Goal: Task Accomplishment & Management: Use online tool/utility

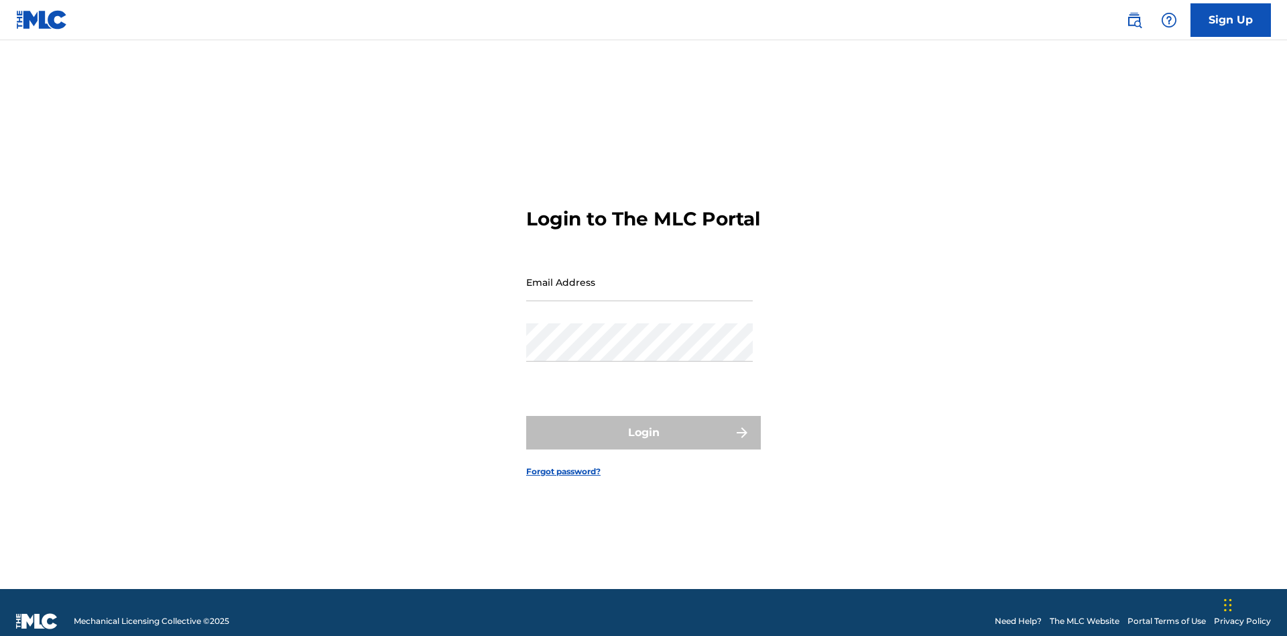
scroll to position [17, 0]
click at [640, 276] on input "Email Address" at bounding box center [639, 282] width 227 height 38
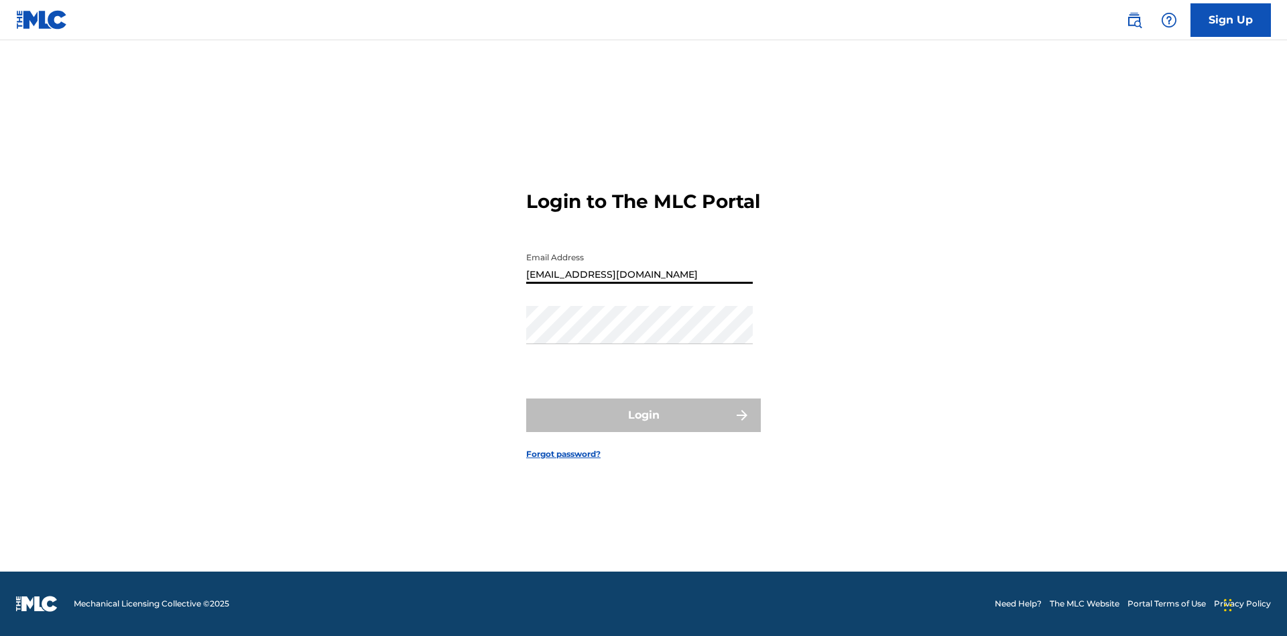
type input "Duke.McTesterson@gmail.com"
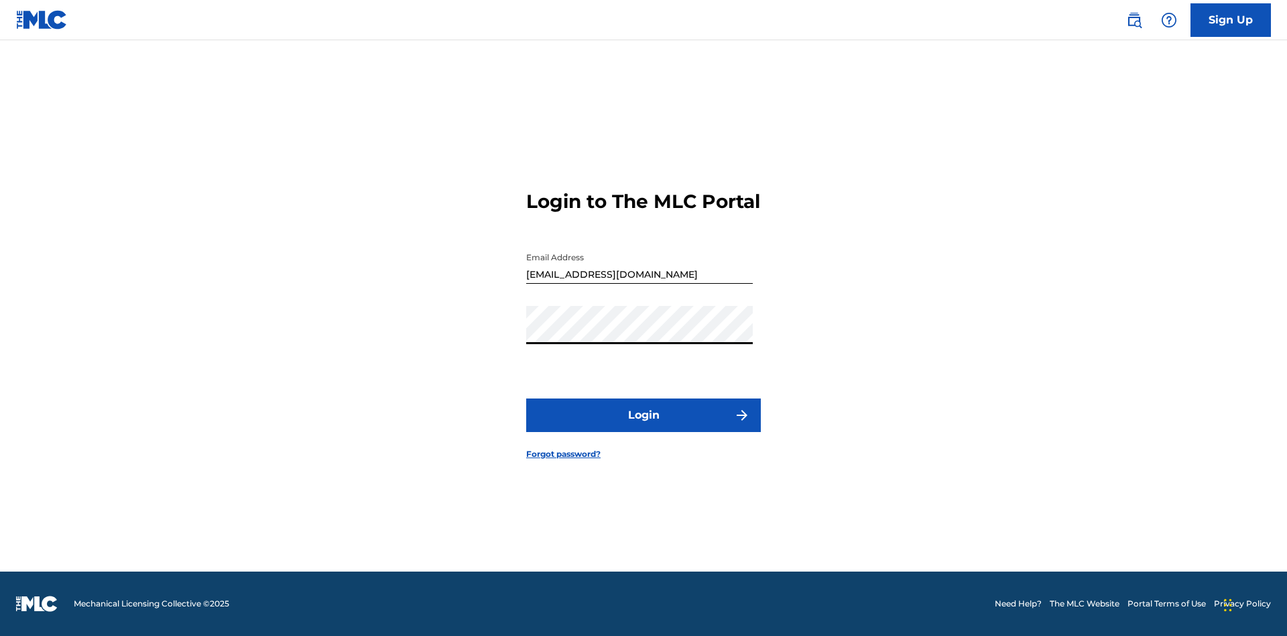
click at [644, 426] on button "Login" at bounding box center [643, 415] width 235 height 34
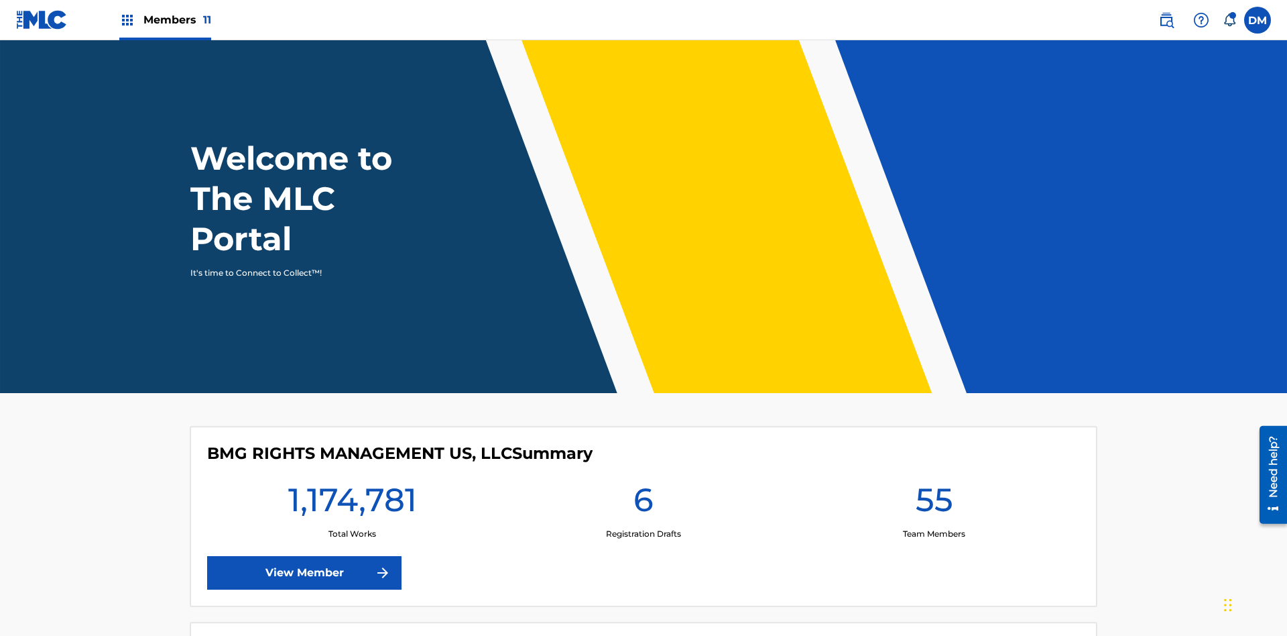
scroll to position [58, 0]
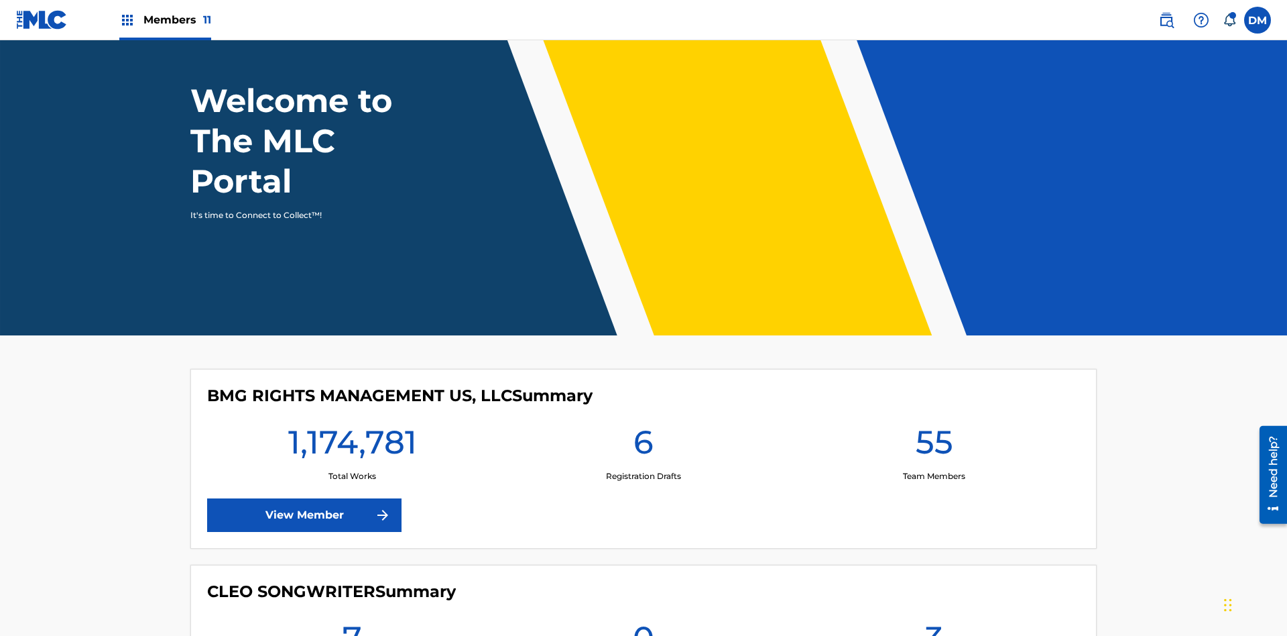
click at [165, 19] on span "Members 11" at bounding box center [177, 19] width 68 height 15
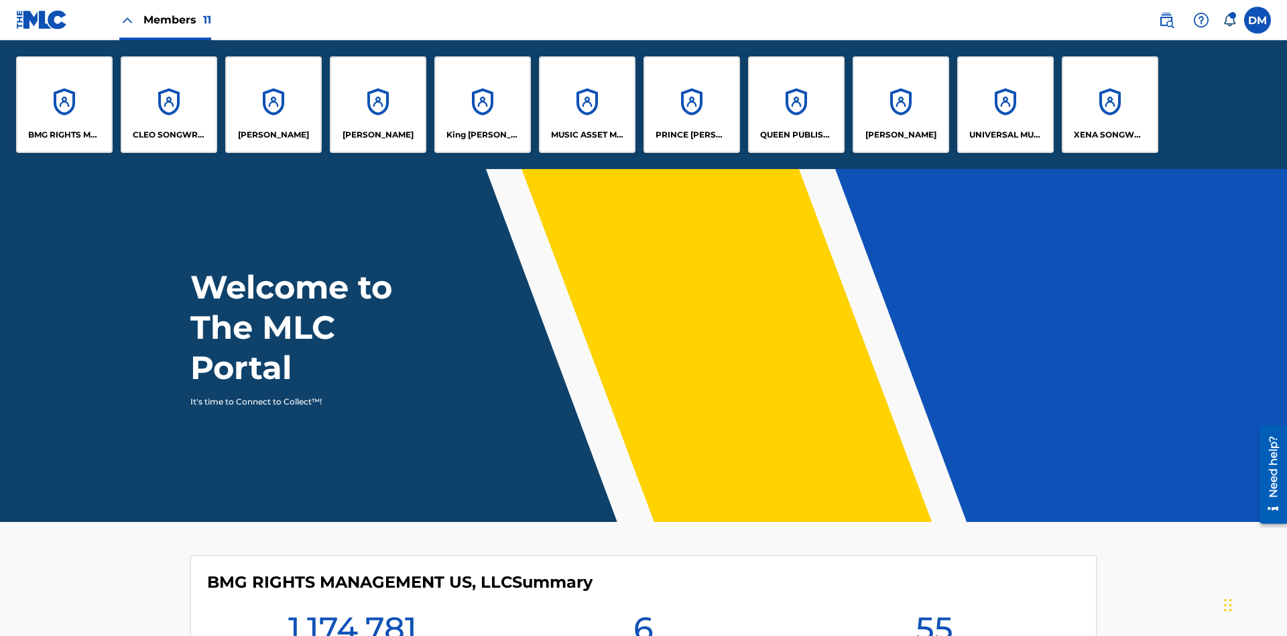
click at [378, 135] on p "EYAMA MCSINGER" at bounding box center [378, 135] width 71 height 12
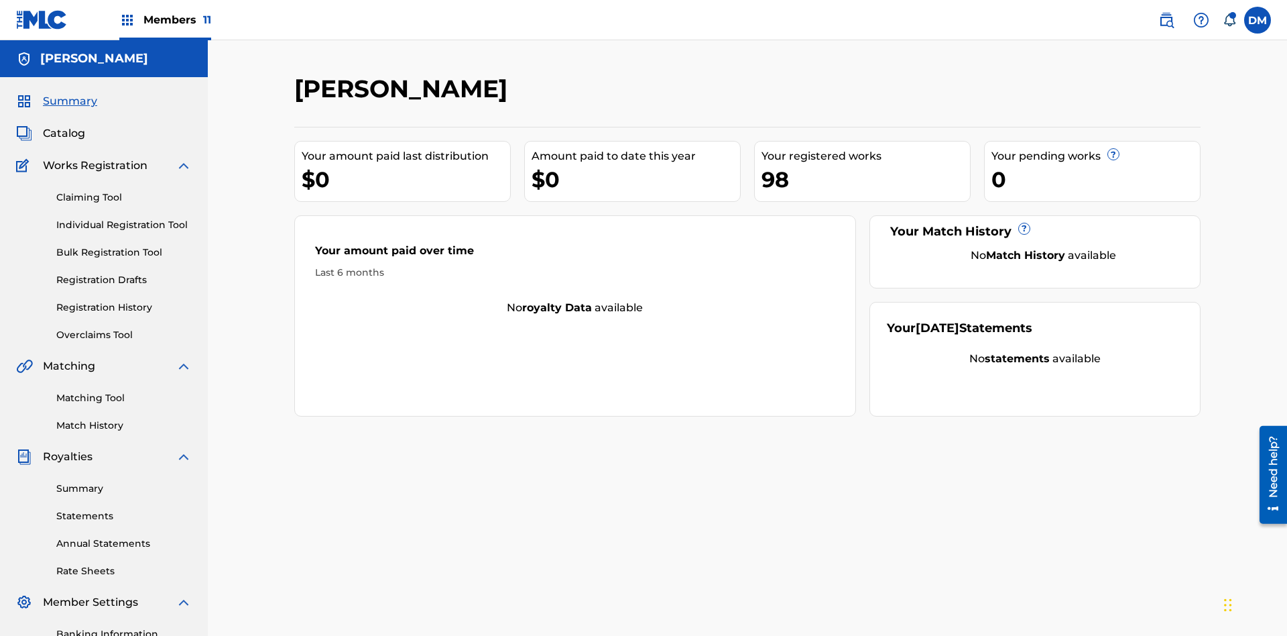
click at [124, 328] on link "Overclaims Tool" at bounding box center [123, 335] width 135 height 14
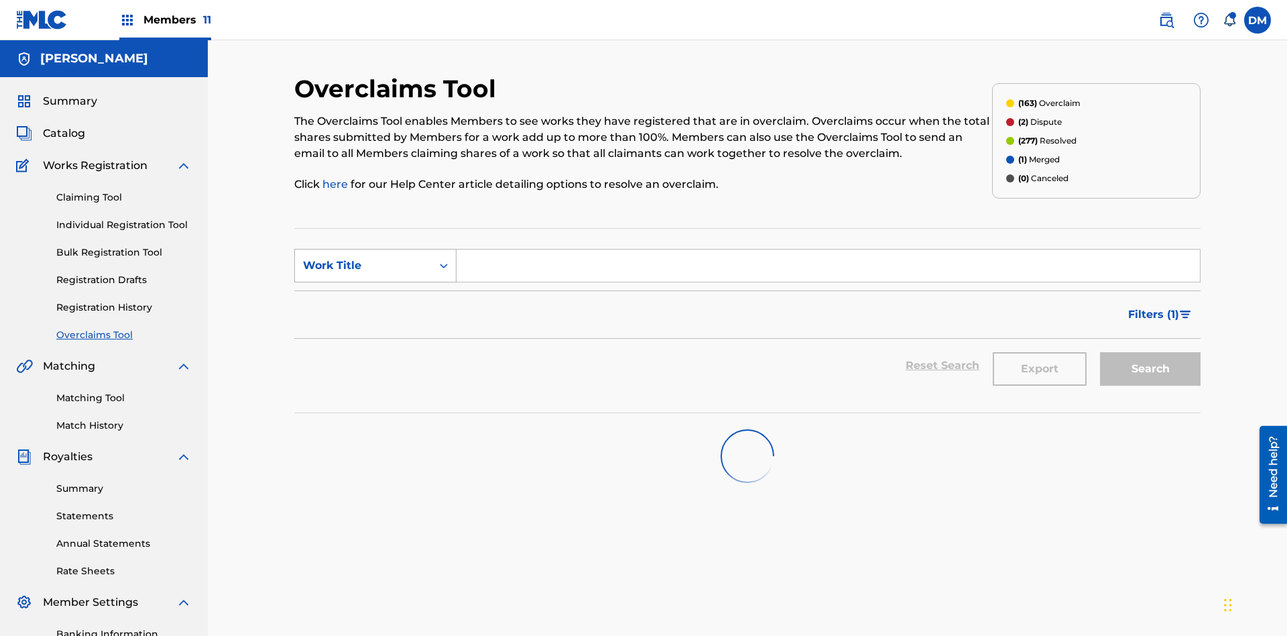
click at [363, 257] on div "Work Title" at bounding box center [363, 265] width 121 height 16
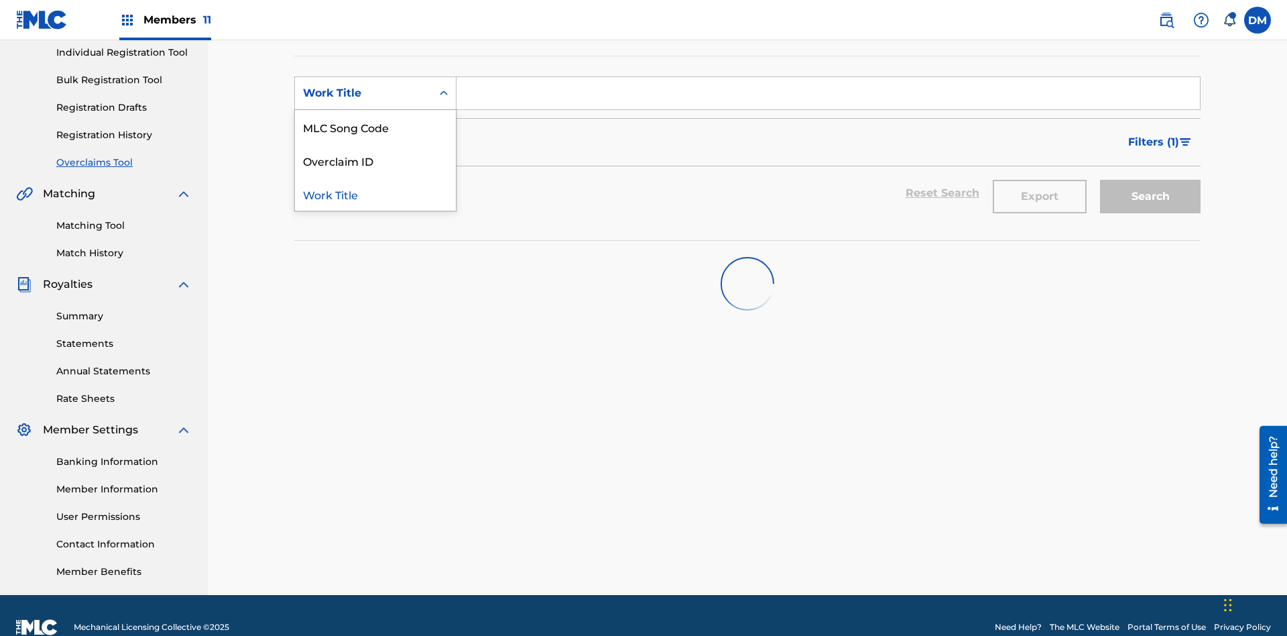
click at [375, 160] on div "Overclaim ID" at bounding box center [375, 160] width 161 height 34
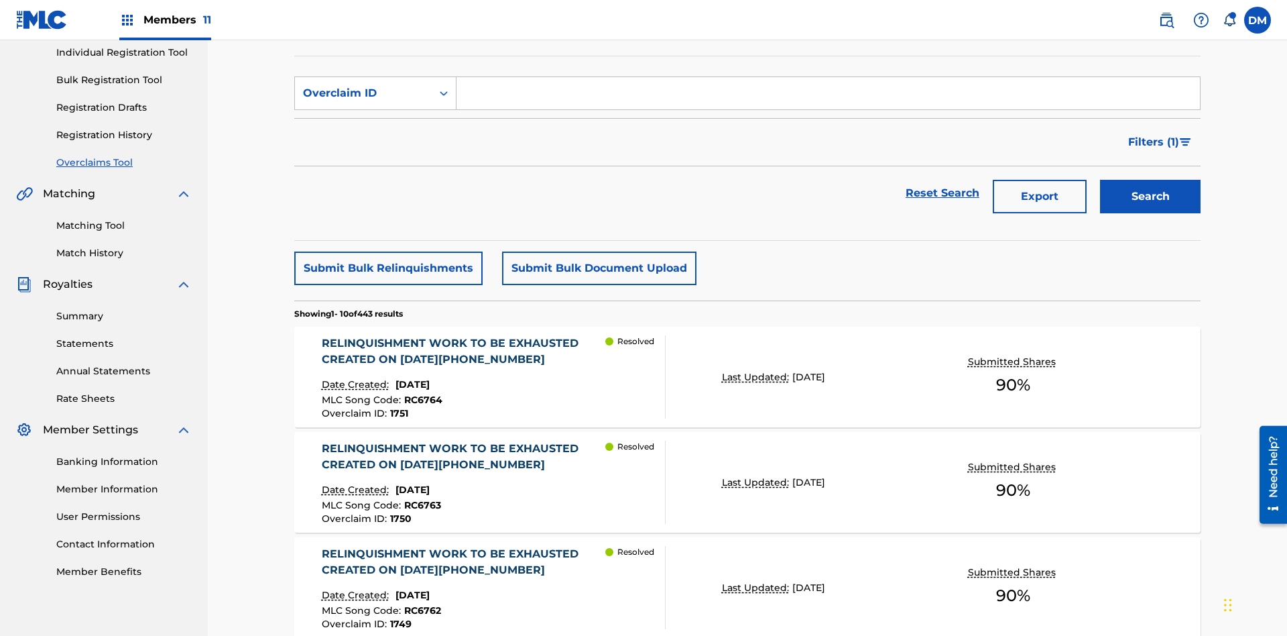
click at [828, 97] on input "Search Form" at bounding box center [829, 93] width 744 height 32
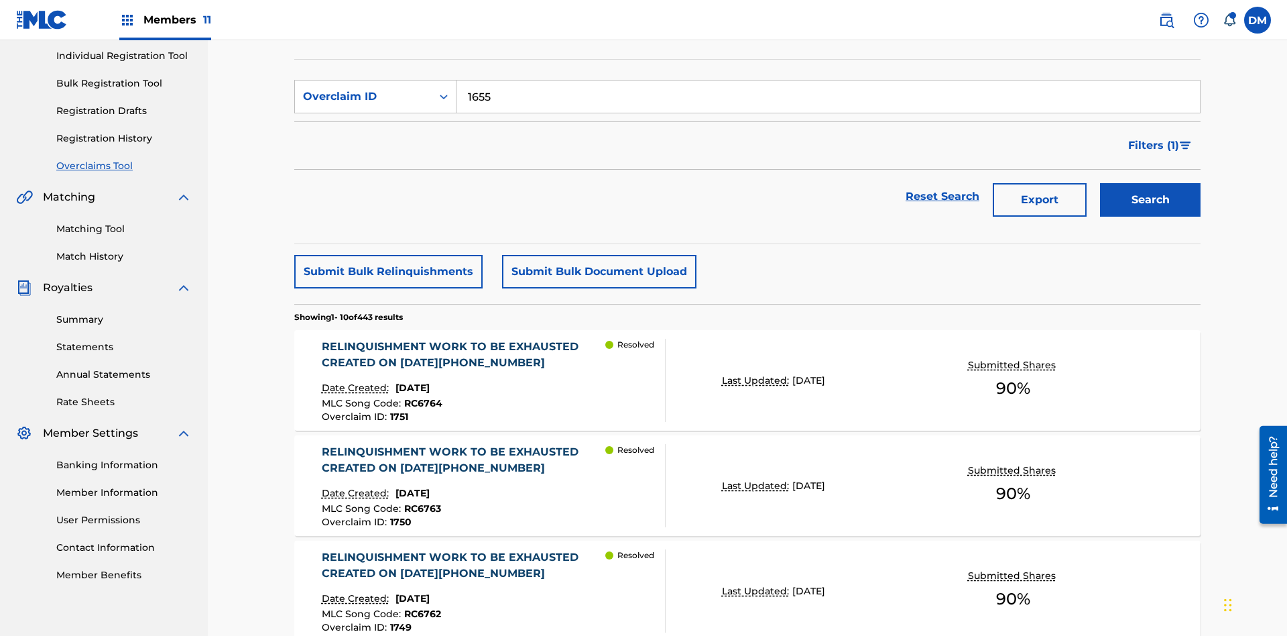
type input "1655"
click at [1150, 183] on button "Search" at bounding box center [1150, 200] width 101 height 34
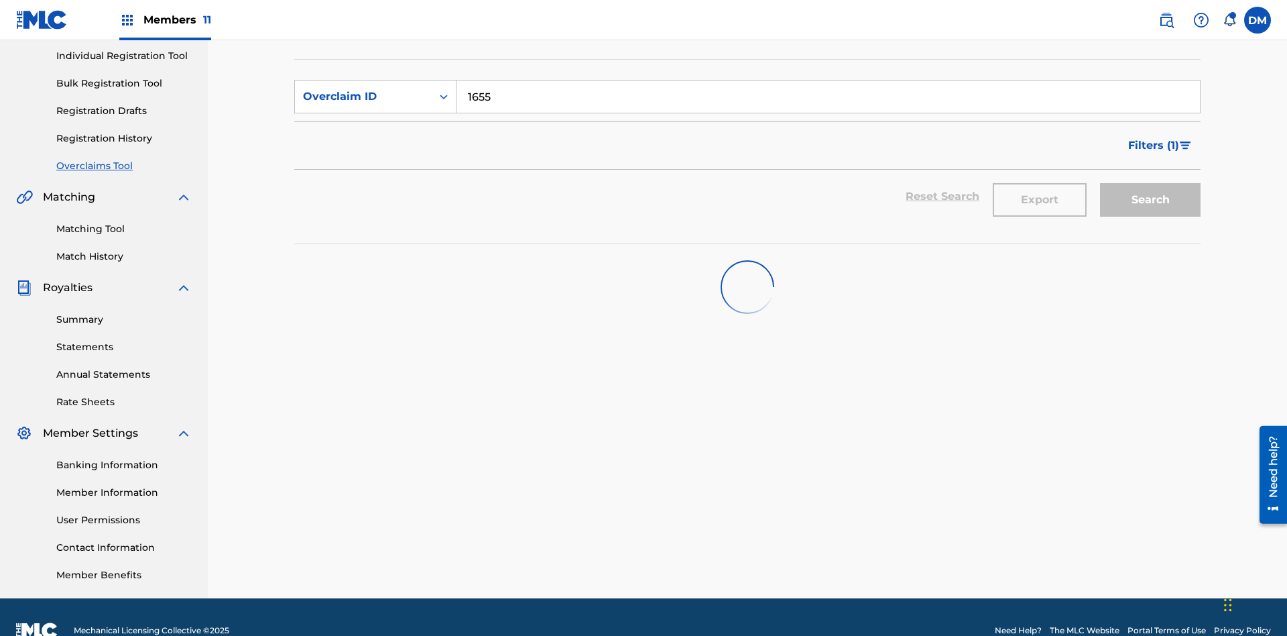
scroll to position [196, 0]
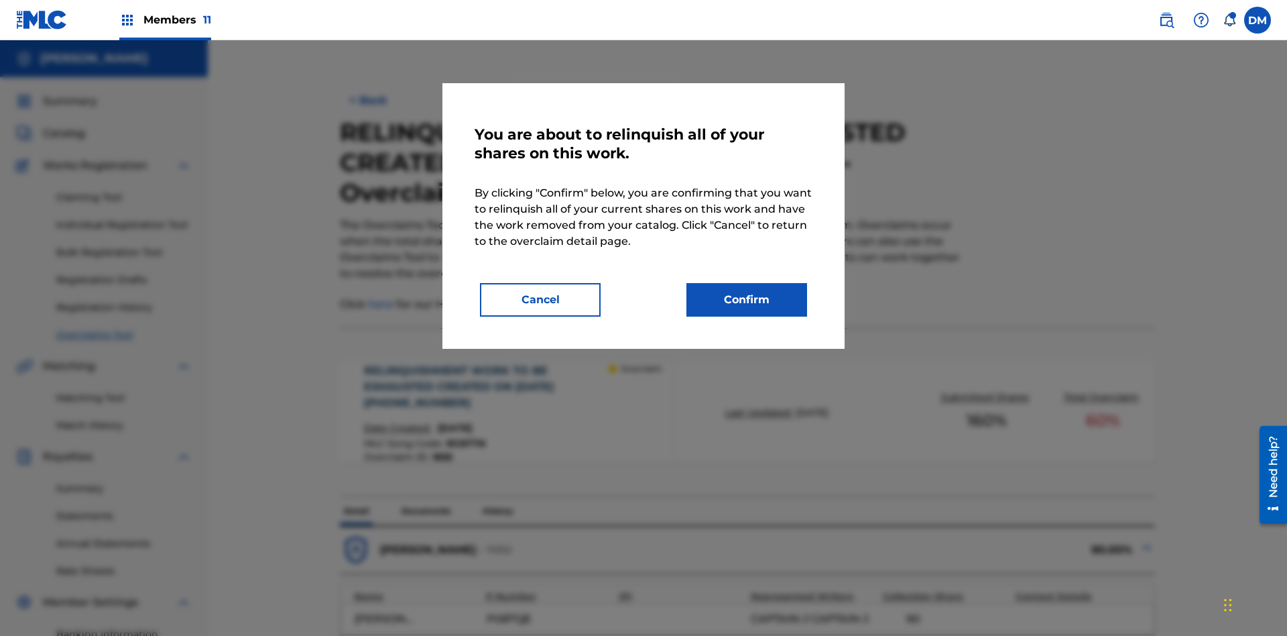
scroll to position [421, 0]
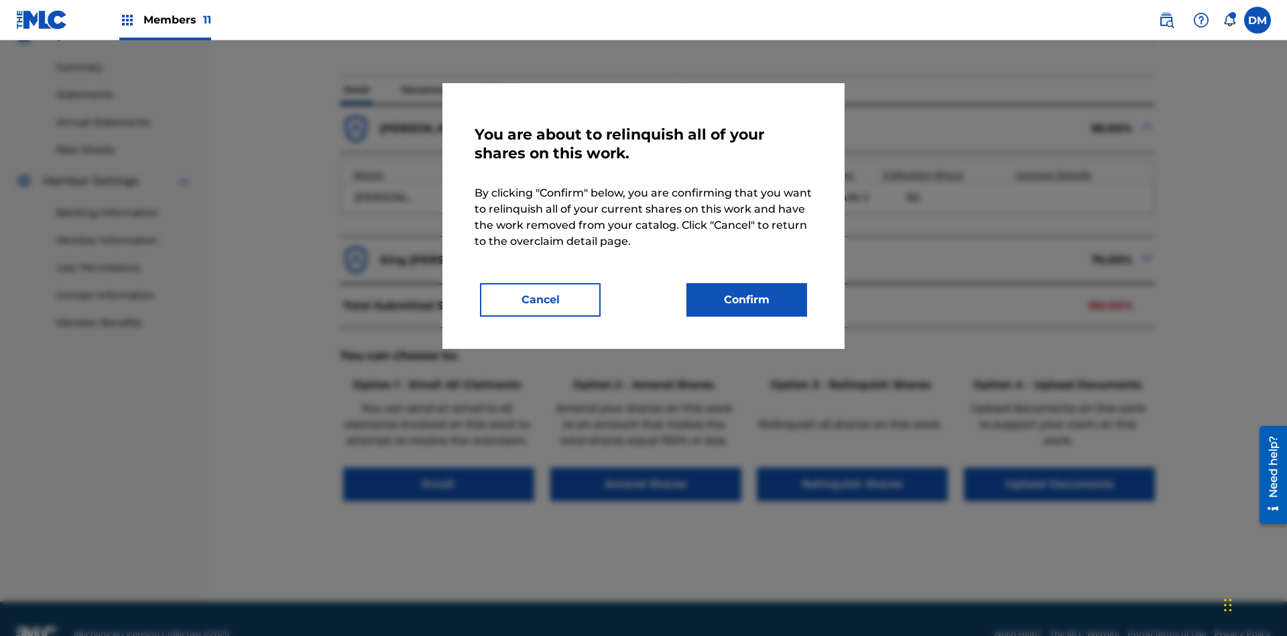
click at [747, 300] on button "Confirm" at bounding box center [747, 300] width 121 height 34
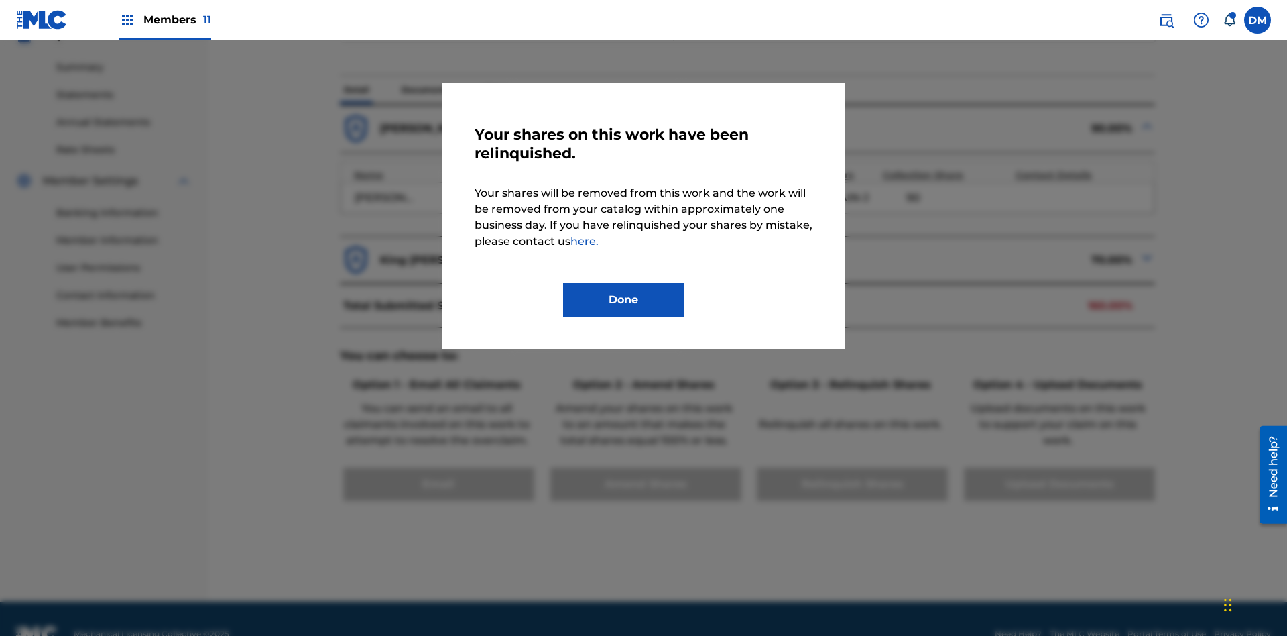
click at [623, 300] on button "Done" at bounding box center [623, 300] width 121 height 34
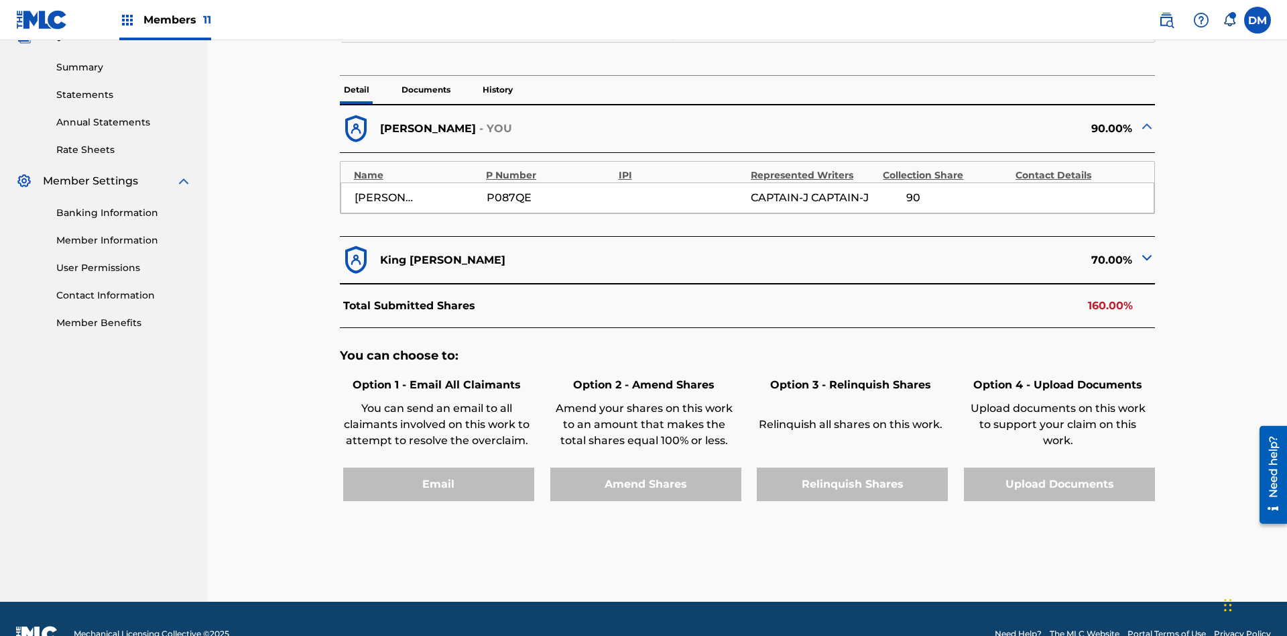
click at [497, 95] on p "History" at bounding box center [498, 90] width 38 height 28
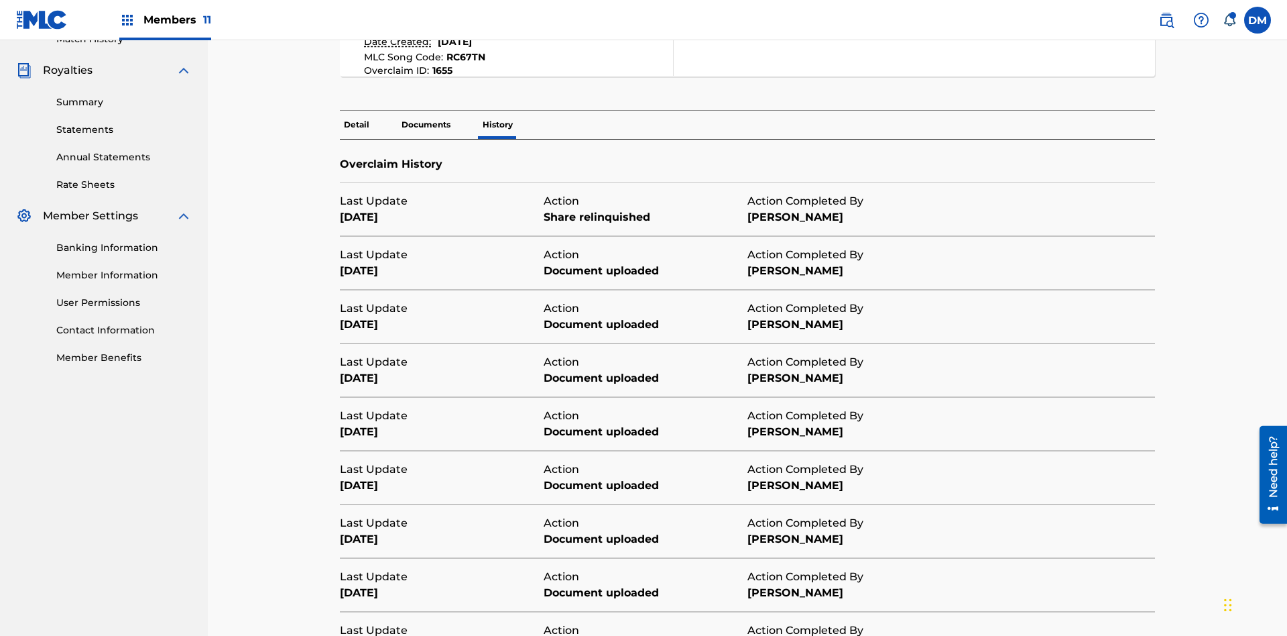
scroll to position [485, 0]
